Goal: Information Seeking & Learning: Learn about a topic

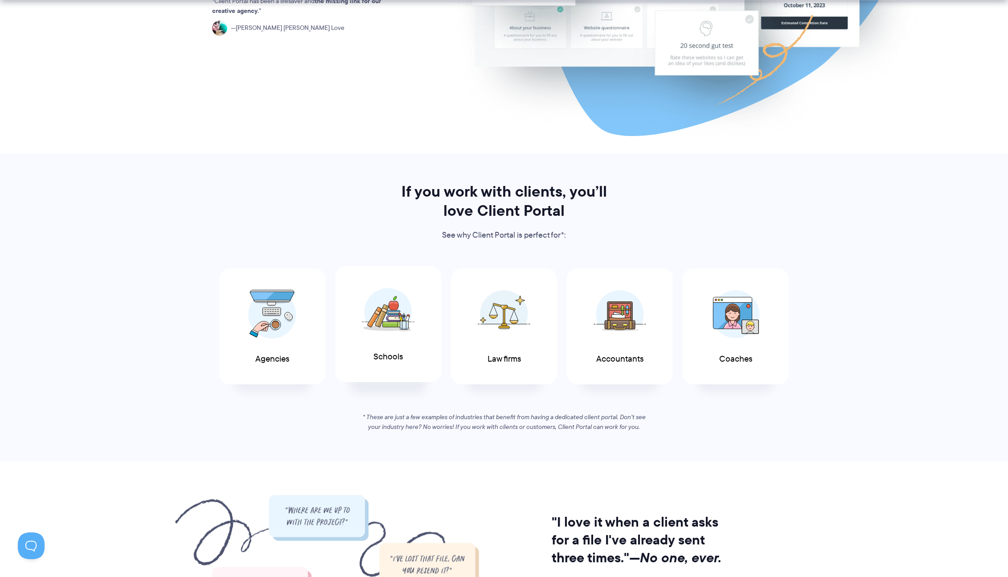
scroll to position [292, 0]
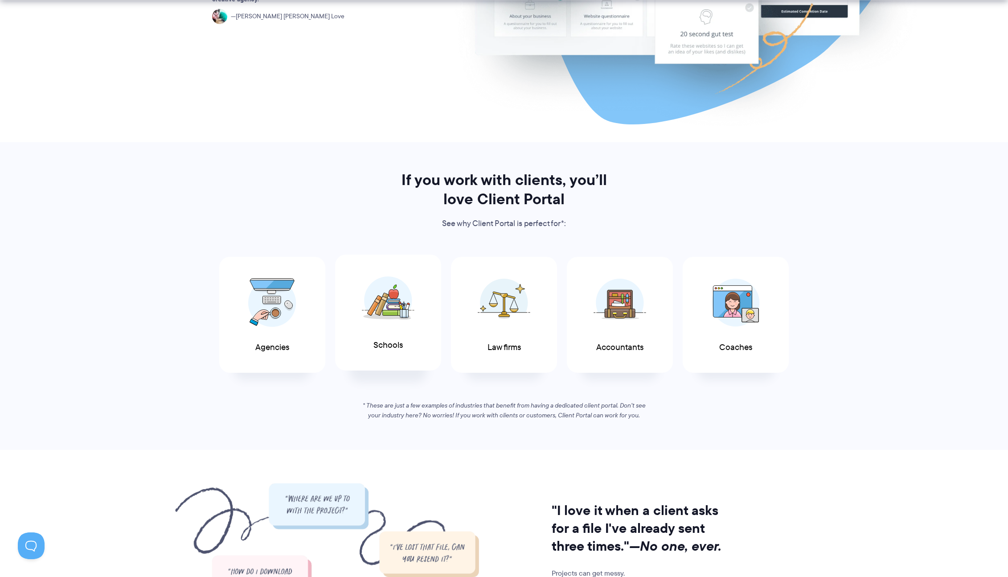
click at [351, 318] on div "Schools" at bounding box center [388, 313] width 106 height 116
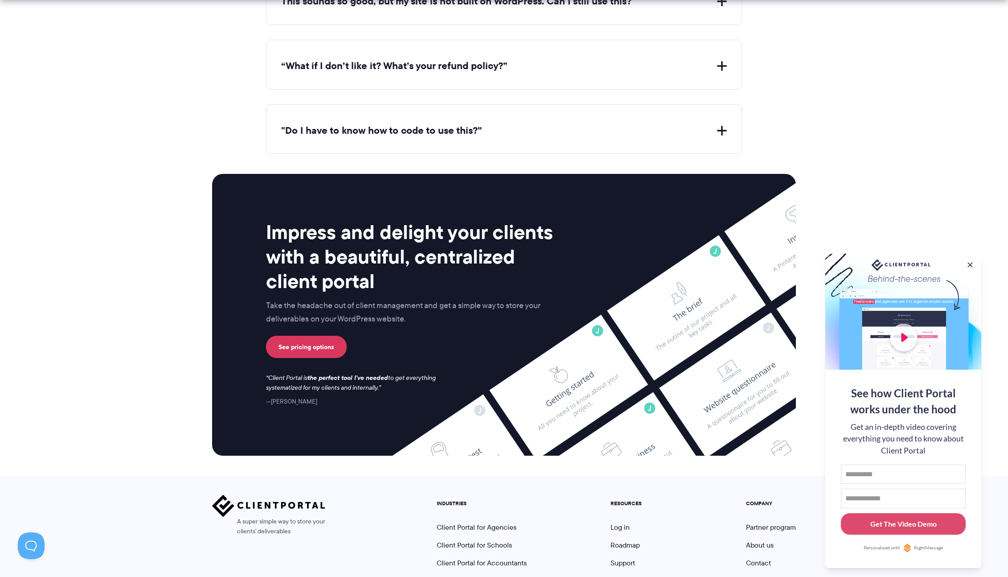
scroll to position [3521, 0]
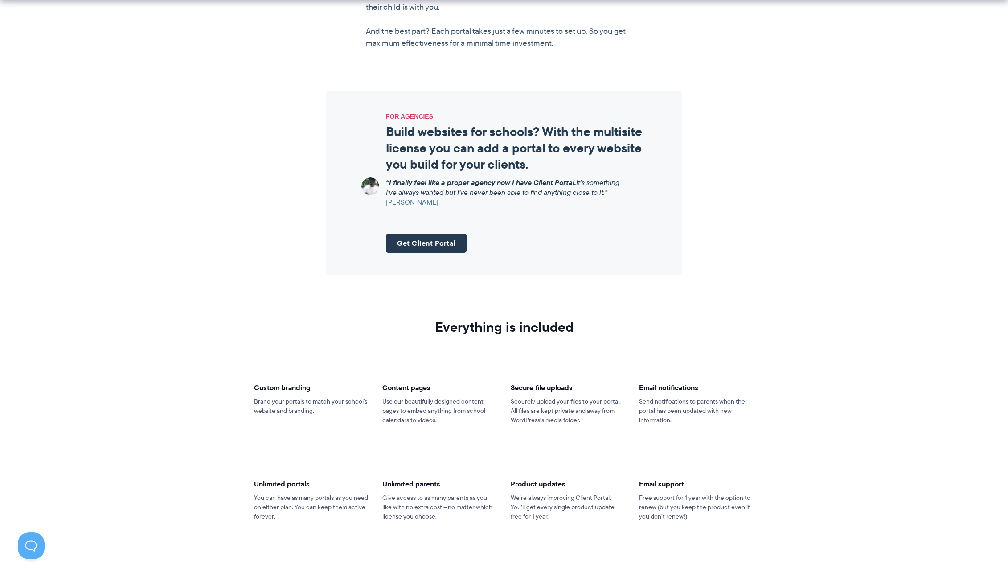
scroll to position [981, 0]
